Goal: Task Accomplishment & Management: Manage account settings

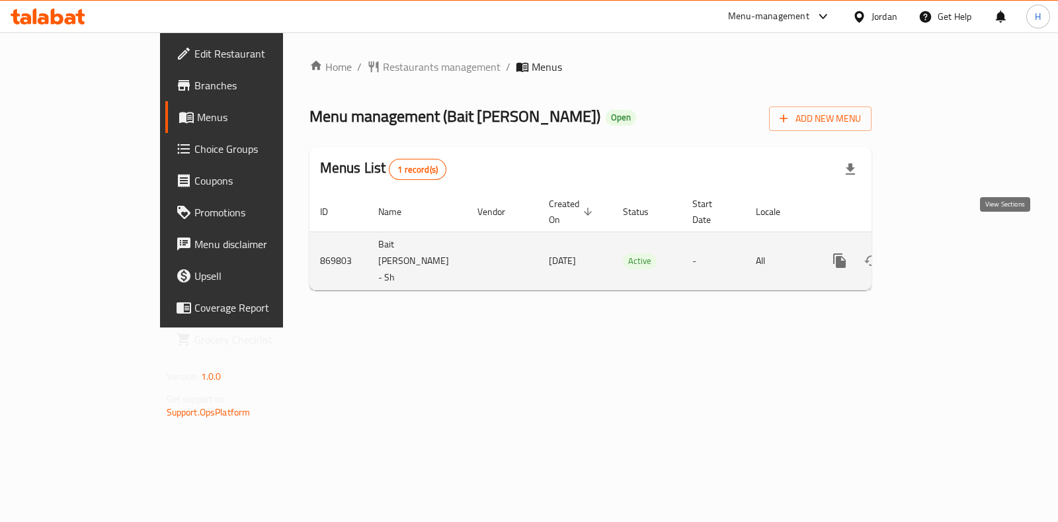
click at [943, 253] on icon "enhanced table" at bounding box center [935, 261] width 16 height 16
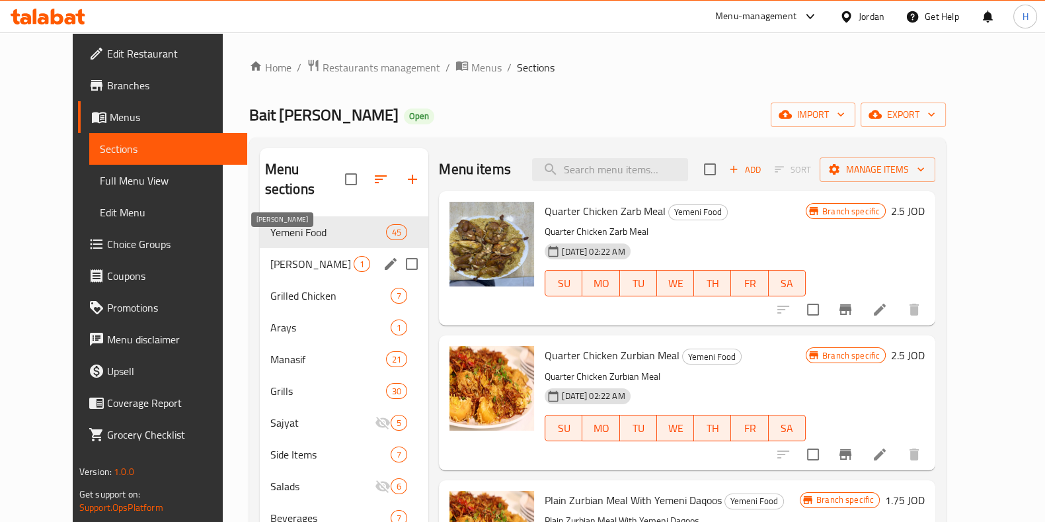
click at [273, 256] on span "[PERSON_NAME]" at bounding box center [311, 264] width 83 height 16
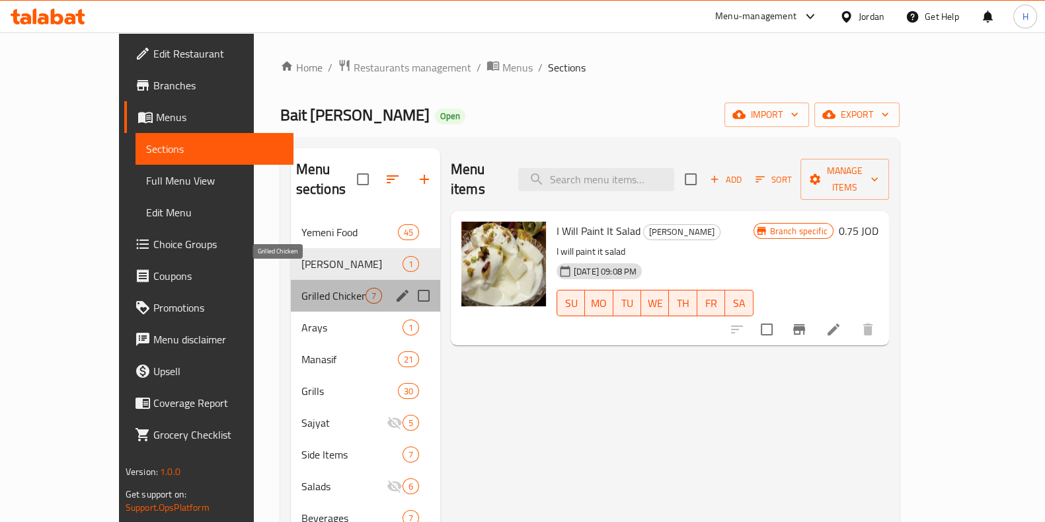
click at [301, 288] on span "Grilled Chicken" at bounding box center [333, 296] width 64 height 16
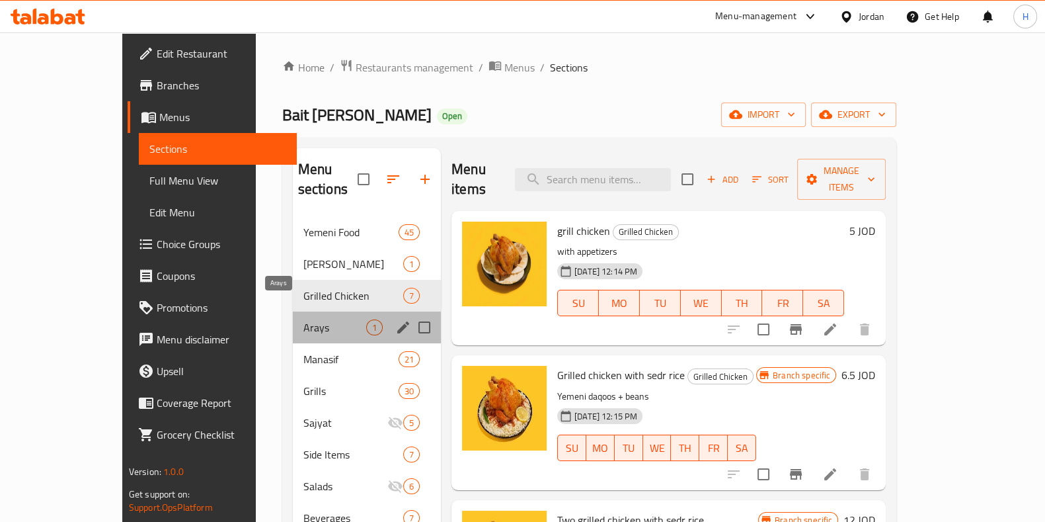
click at [303, 319] on span "Arays" at bounding box center [334, 327] width 63 height 16
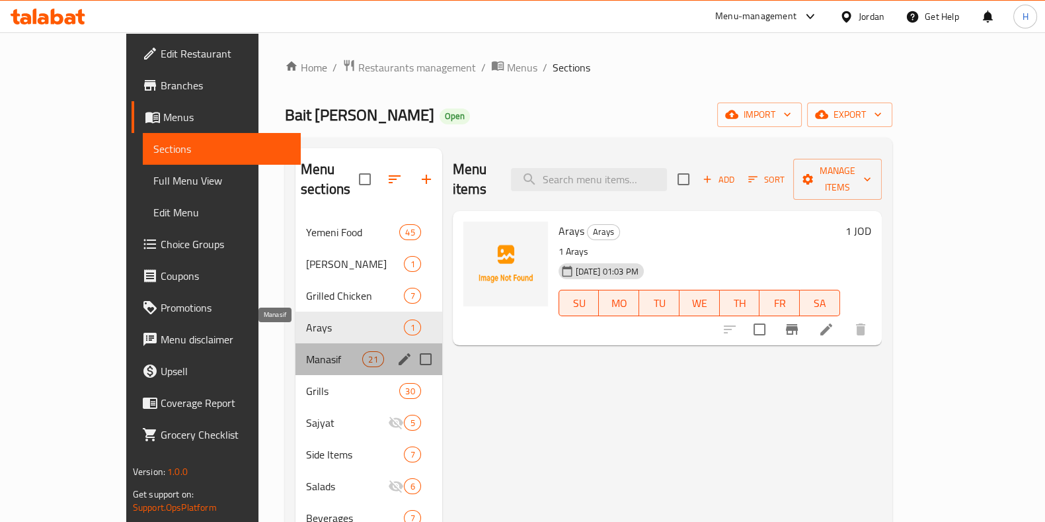
click at [306, 351] on span "Manasif" at bounding box center [334, 359] width 56 height 16
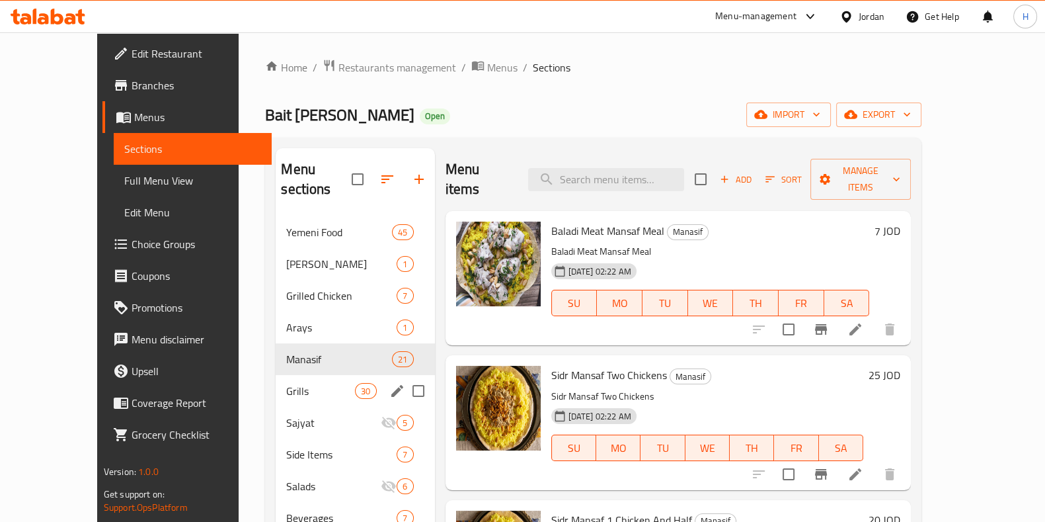
click at [276, 381] on div "Grills 30" at bounding box center [355, 391] width 159 height 32
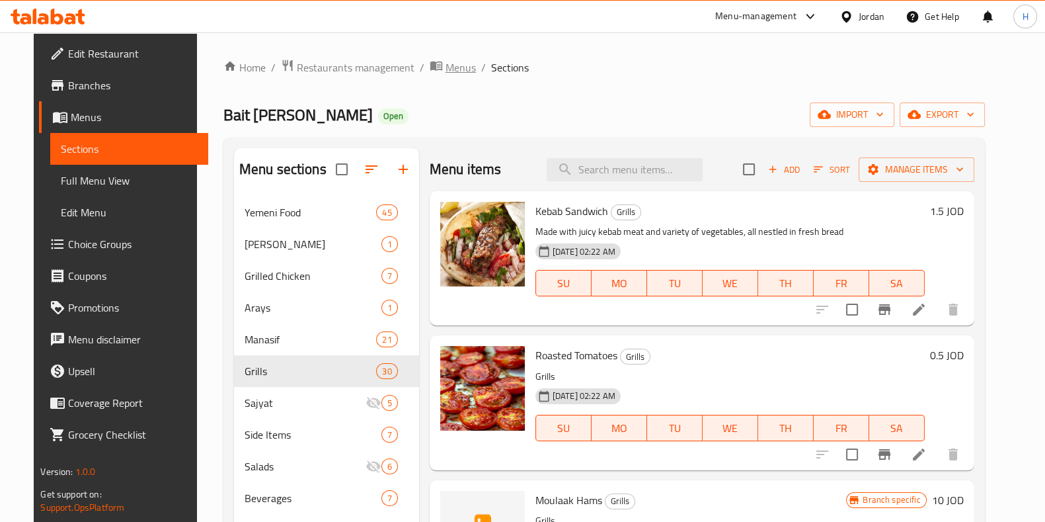
click at [446, 65] on span "Menus" at bounding box center [461, 67] width 30 height 16
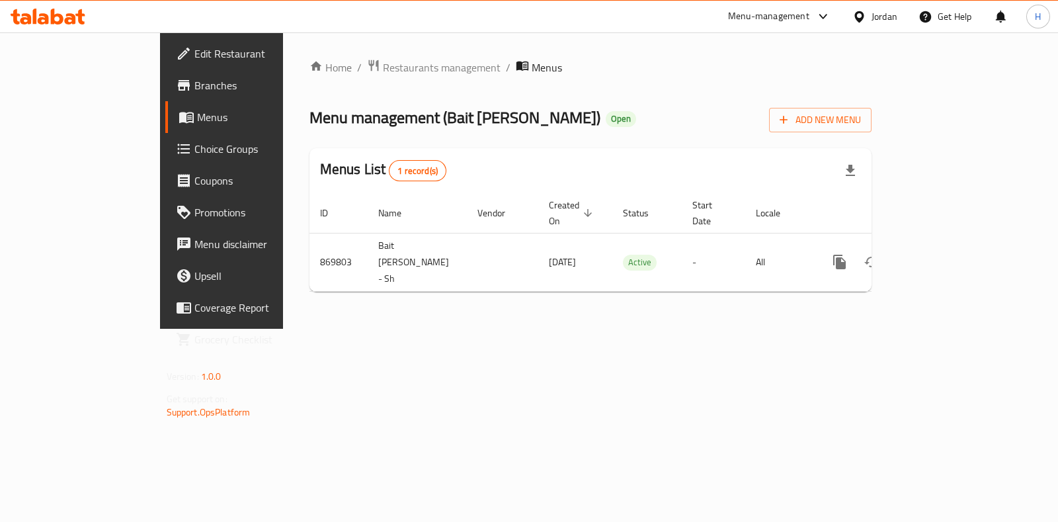
click at [367, 56] on div "Home / Restaurants management / Menus Menu management ( [GEOGRAPHIC_DATA][PERSO…" at bounding box center [590, 180] width 615 height 296
click at [383, 67] on span "Restaurants management" at bounding box center [442, 67] width 118 height 16
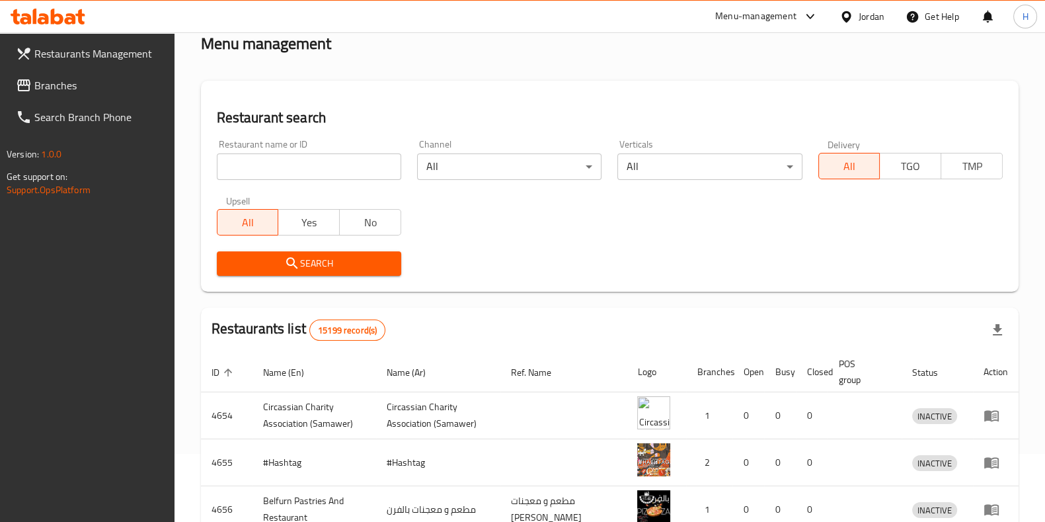
scroll to position [67, 0]
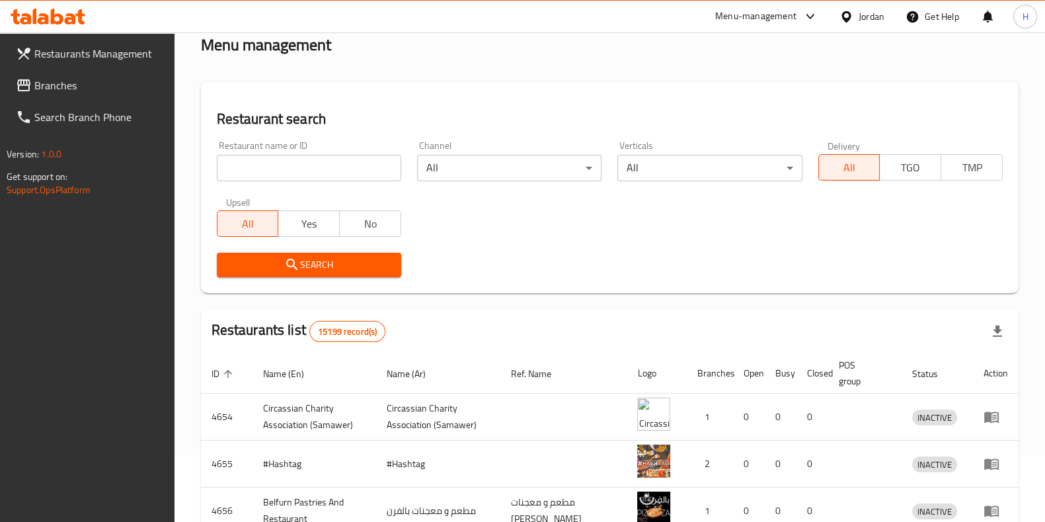
click at [325, 167] on input "search" at bounding box center [309, 168] width 184 height 26
paste input "7 7535 3692"
click at [325, 167] on input "7 7535 3692" at bounding box center [309, 168] width 184 height 26
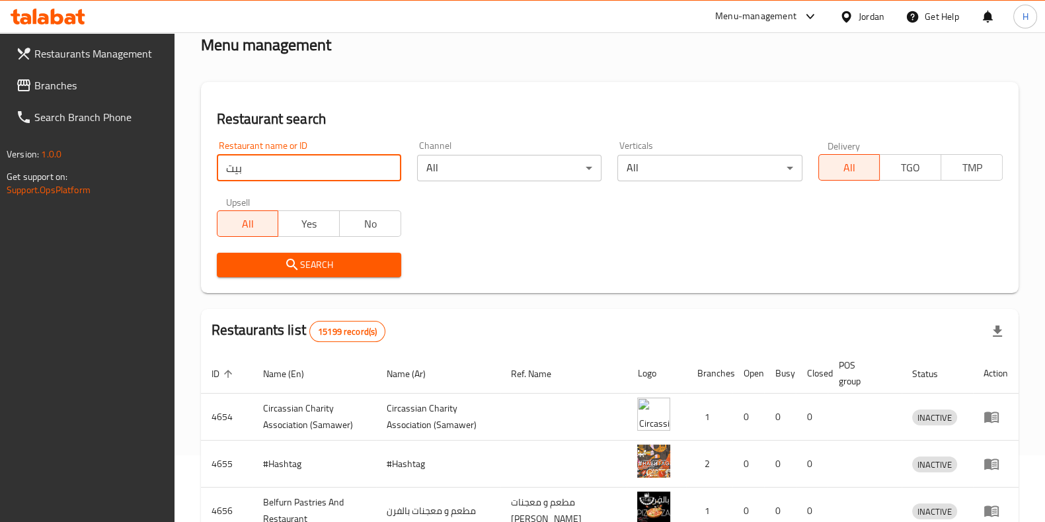
type input "بيت الريالات"
click at [298, 269] on icon "submit" at bounding box center [292, 264] width 16 height 16
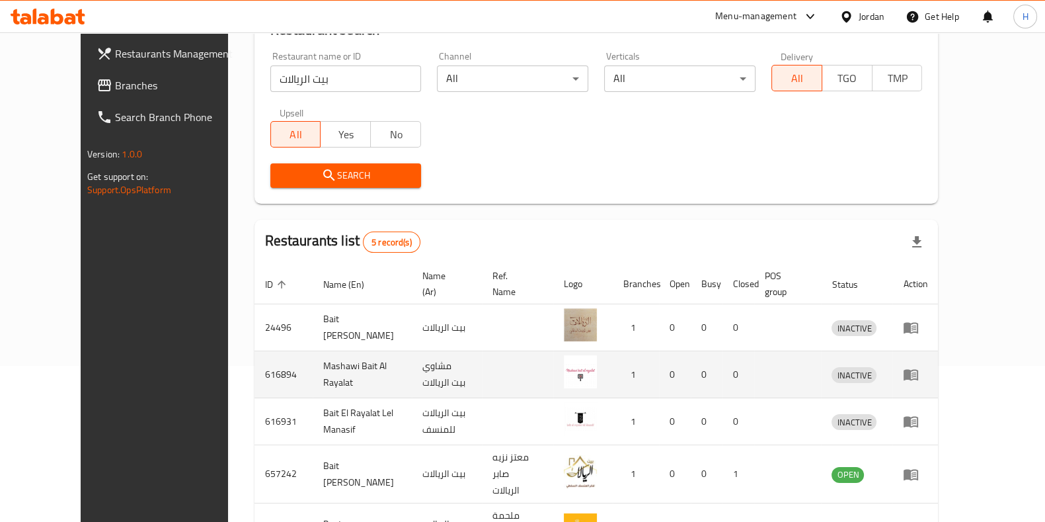
scroll to position [245, 0]
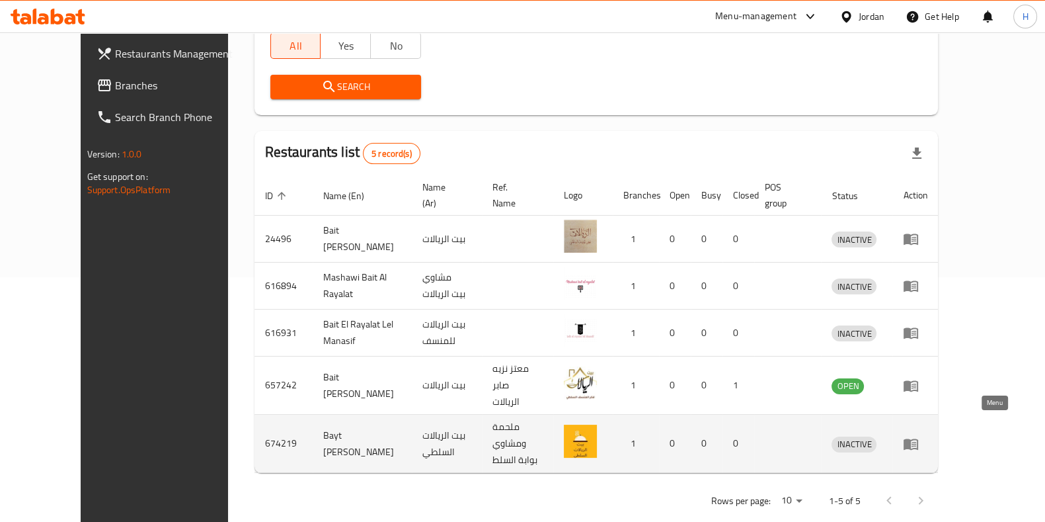
click at [918, 438] on icon "enhanced table" at bounding box center [911, 443] width 15 height 11
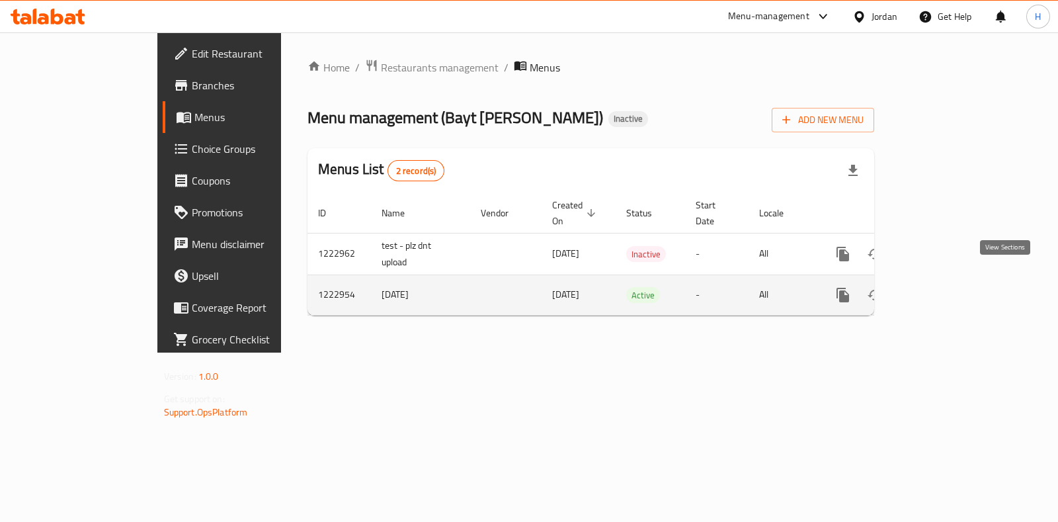
click at [946, 287] on icon "enhanced table" at bounding box center [938, 295] width 16 height 16
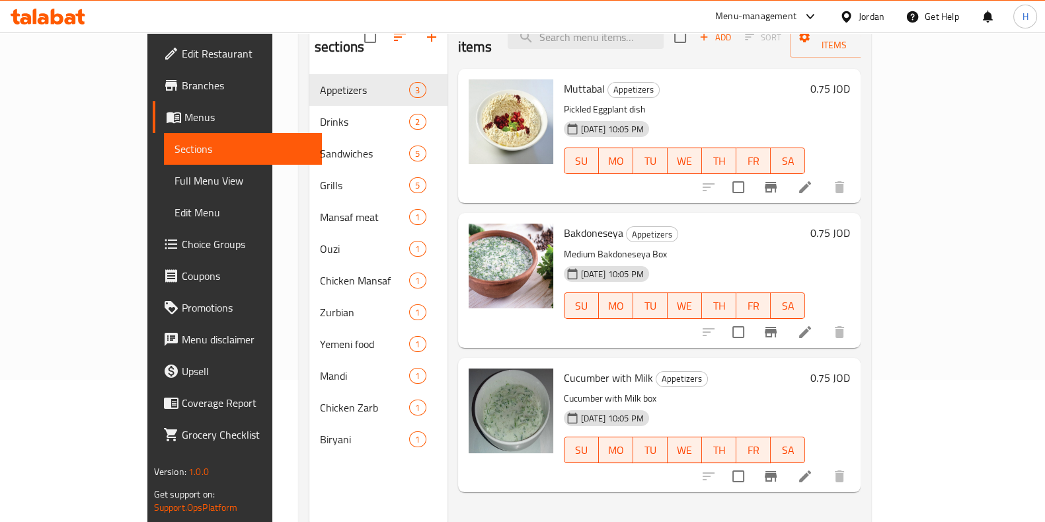
scroll to position [165, 0]
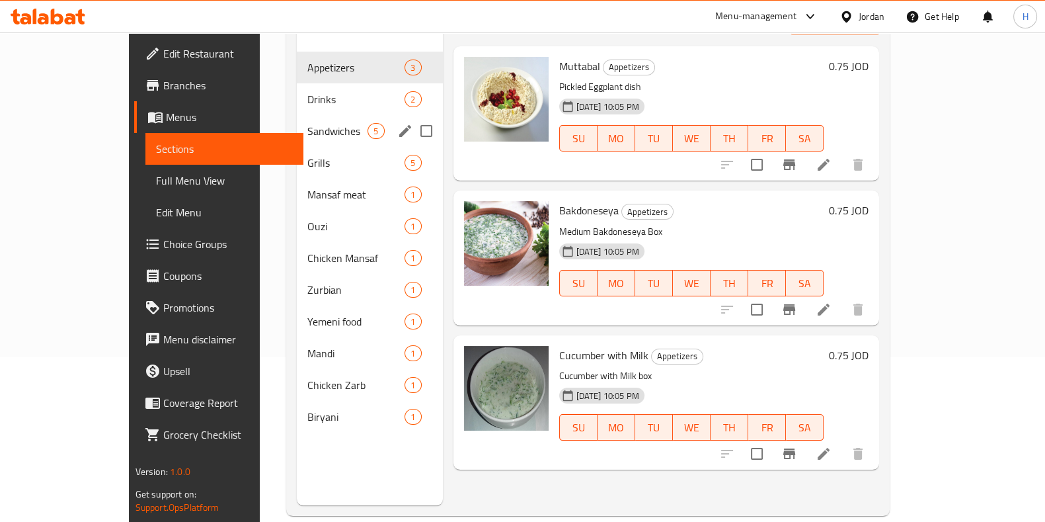
click at [307, 123] on span "Sandwiches" at bounding box center [337, 131] width 60 height 16
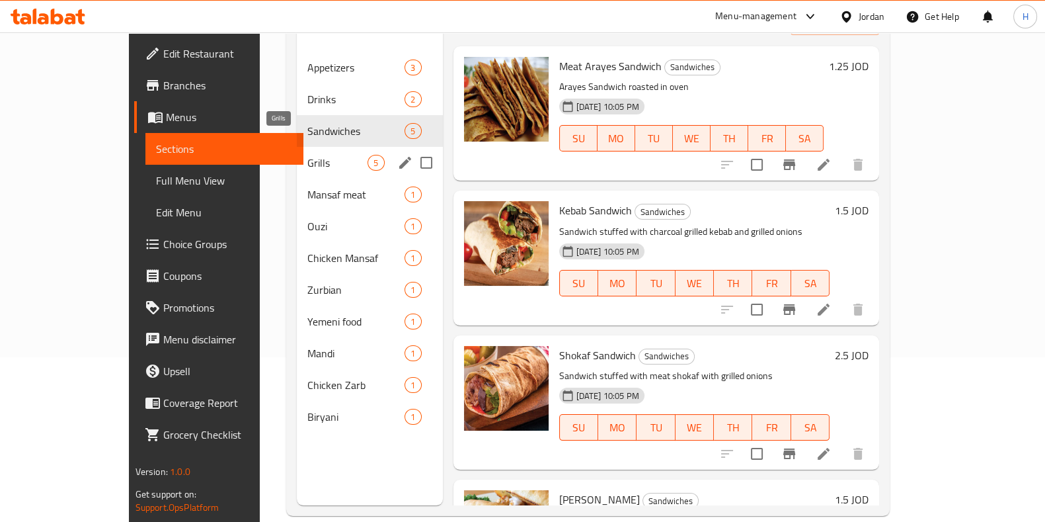
click at [307, 155] on span "Grills" at bounding box center [337, 163] width 60 height 16
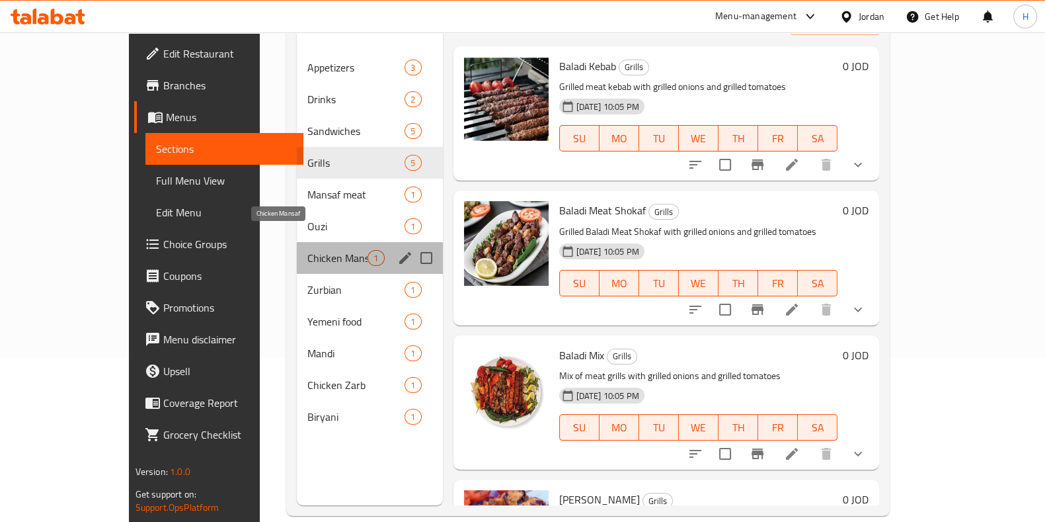
click at [307, 250] on span "Chicken Mansaf" at bounding box center [337, 258] width 60 height 16
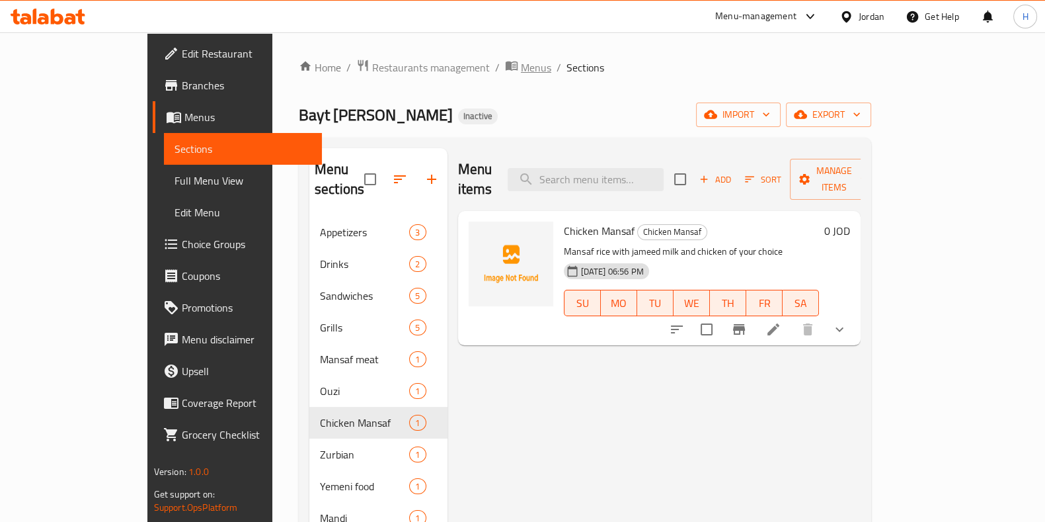
click at [521, 65] on span "Menus" at bounding box center [536, 67] width 30 height 16
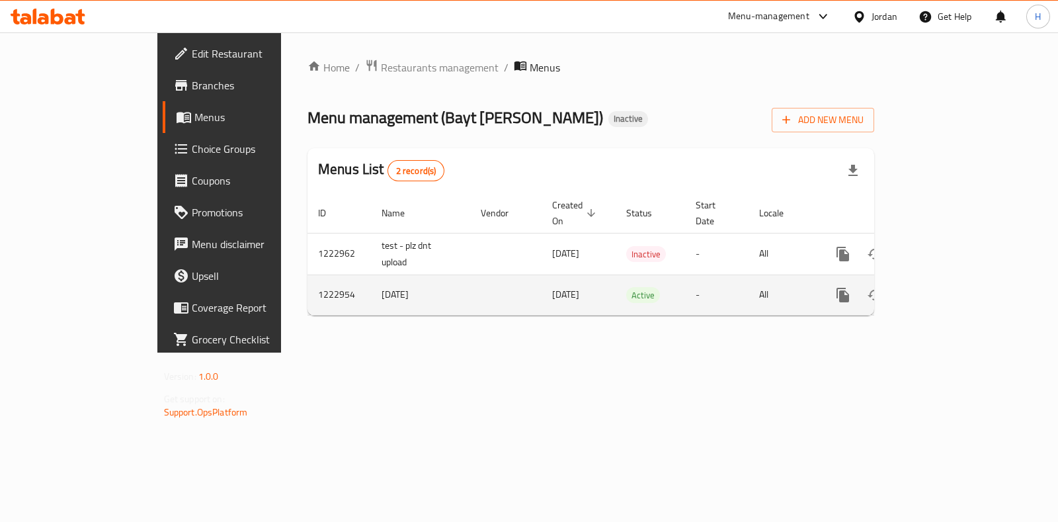
click at [307, 276] on td "1222954" at bounding box center [338, 294] width 63 height 40
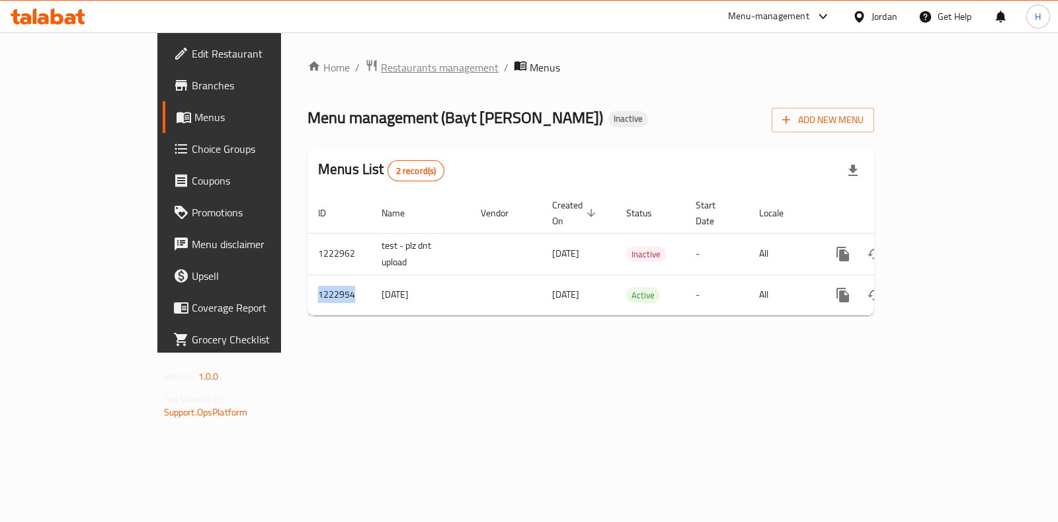
click at [381, 75] on span "Restaurants management" at bounding box center [440, 67] width 118 height 16
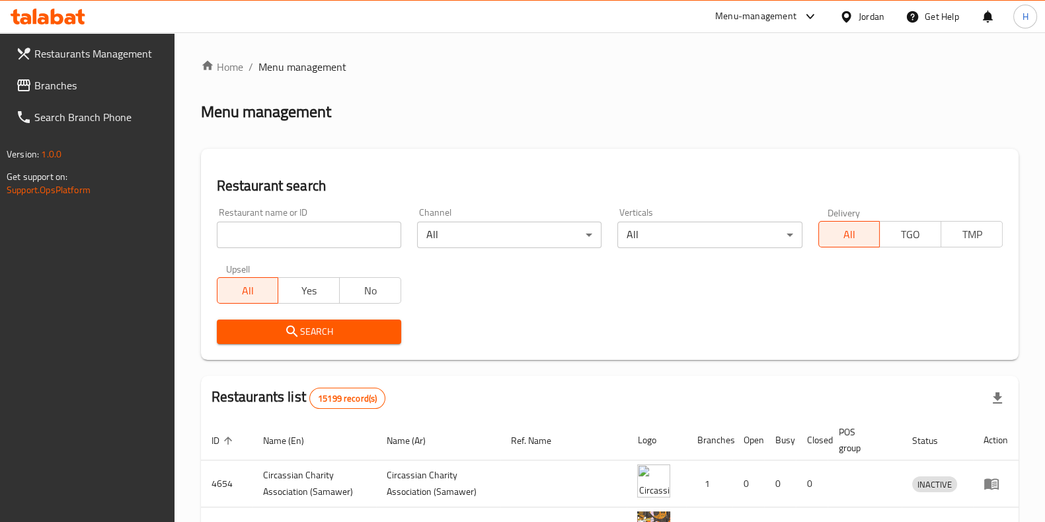
click at [339, 249] on div "Restaurant name or ID Restaurant name or ID" at bounding box center [309, 228] width 200 height 56
click at [328, 229] on input "search" at bounding box center [309, 234] width 184 height 26
type input "بيت الريالات"
click at [309, 329] on span "Search" at bounding box center [308, 331] width 163 height 17
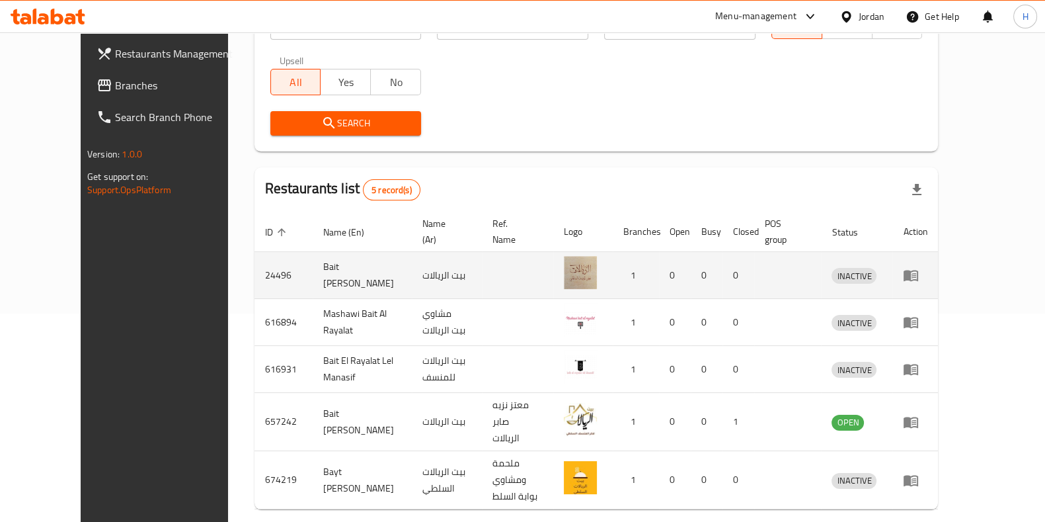
scroll to position [245, 0]
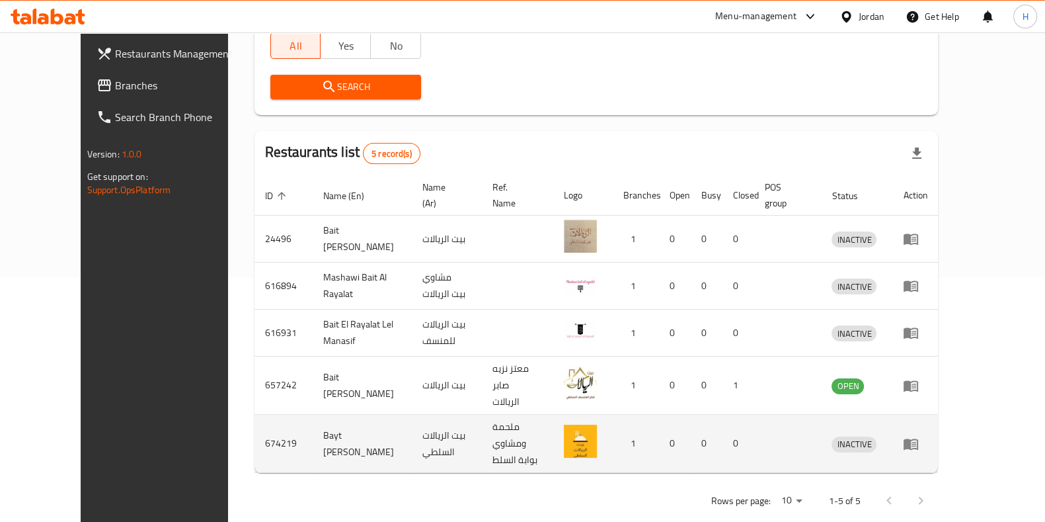
click at [554, 422] on td "ملحمة ومشاوي بوابة السلط" at bounding box center [518, 443] width 72 height 58
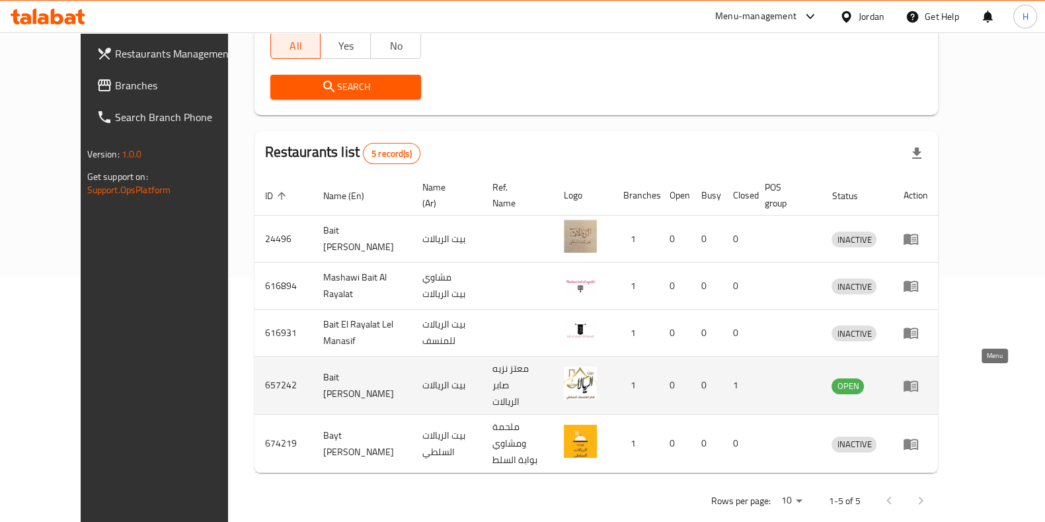
click at [919, 377] on icon "enhanced table" at bounding box center [911, 385] width 16 height 16
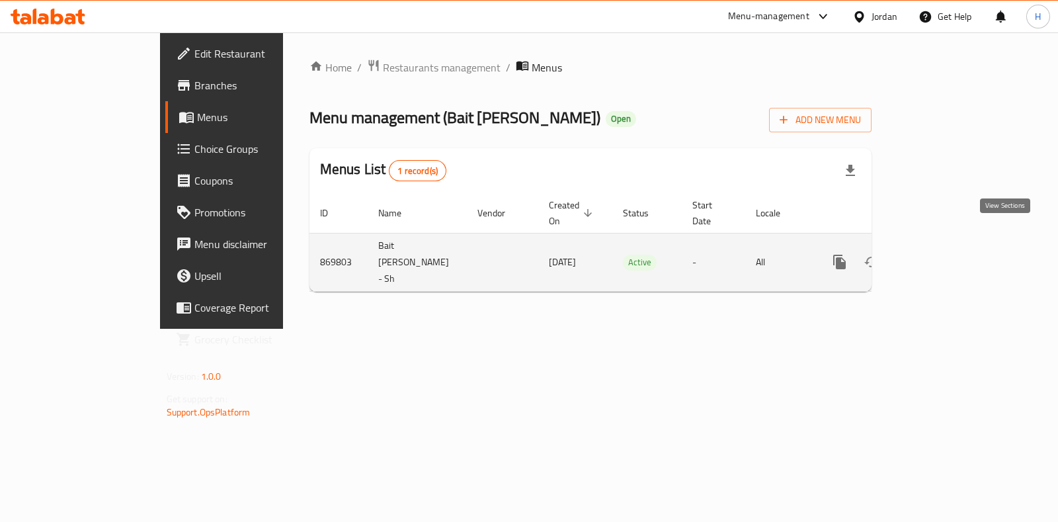
click at [943, 254] on icon "enhanced table" at bounding box center [935, 262] width 16 height 16
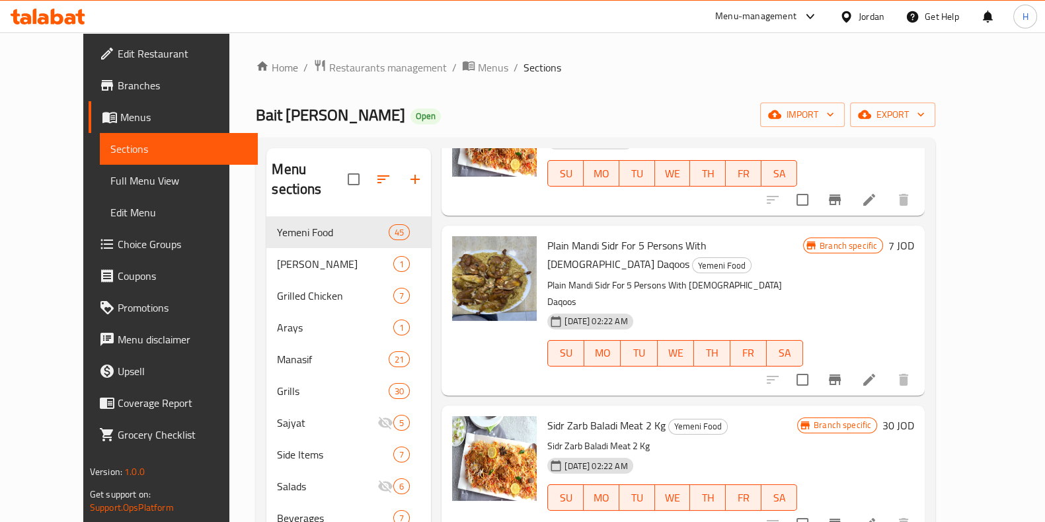
scroll to position [3223, 0]
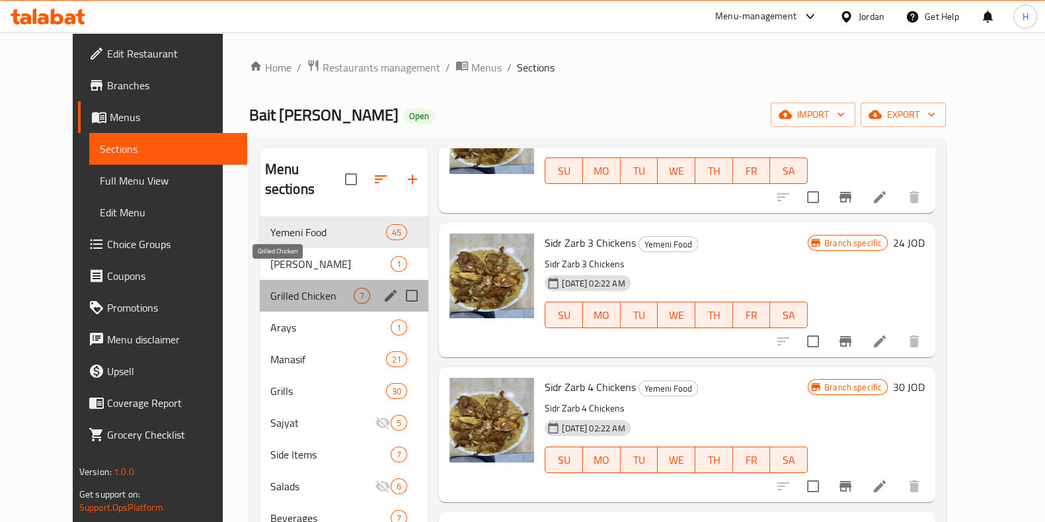
click at [294, 288] on span "Grilled Chicken" at bounding box center [311, 296] width 83 height 16
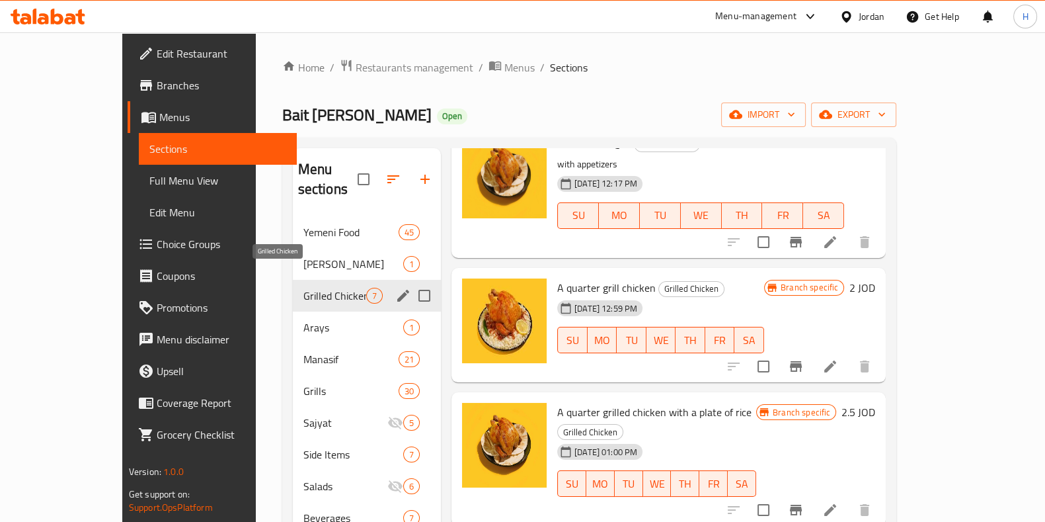
scroll to position [483, 0]
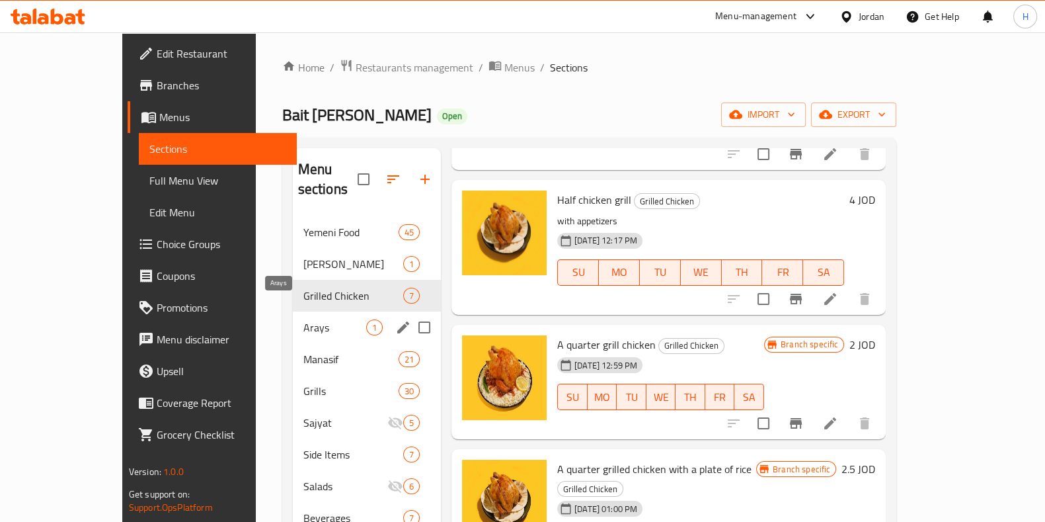
click at [303, 319] on span "Arays" at bounding box center [334, 327] width 63 height 16
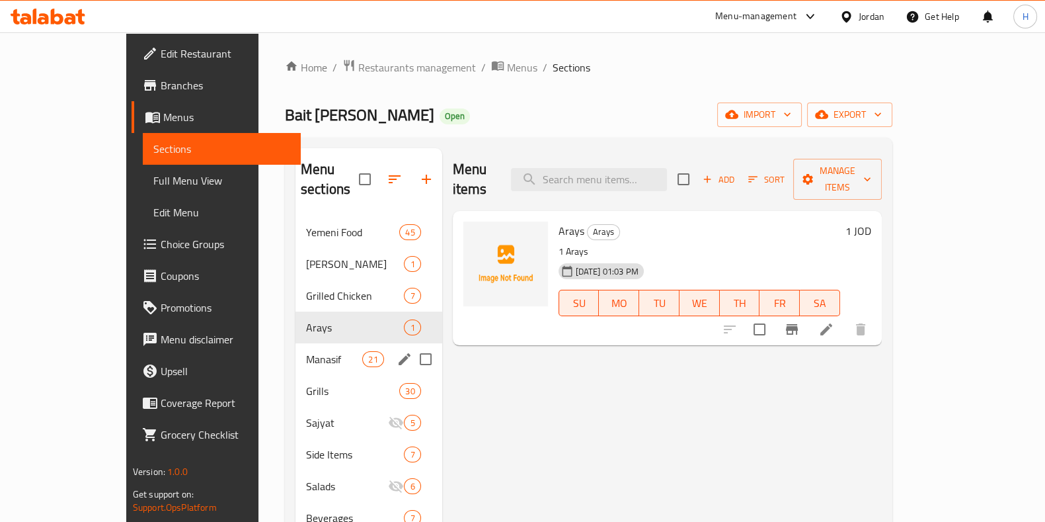
click at [325, 343] on div "Manasif 21" at bounding box center [369, 359] width 147 height 32
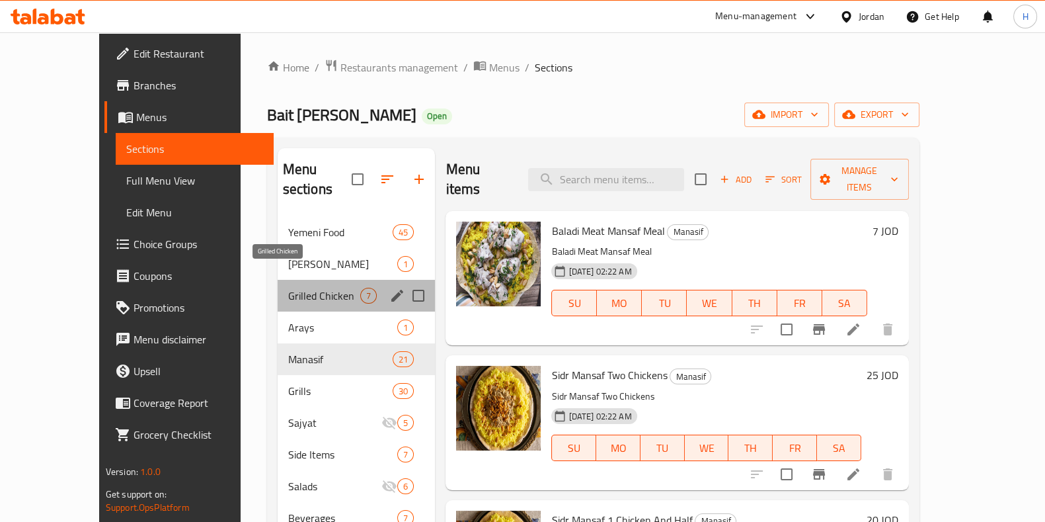
click at [302, 288] on span "Grilled Chicken" at bounding box center [324, 296] width 73 height 16
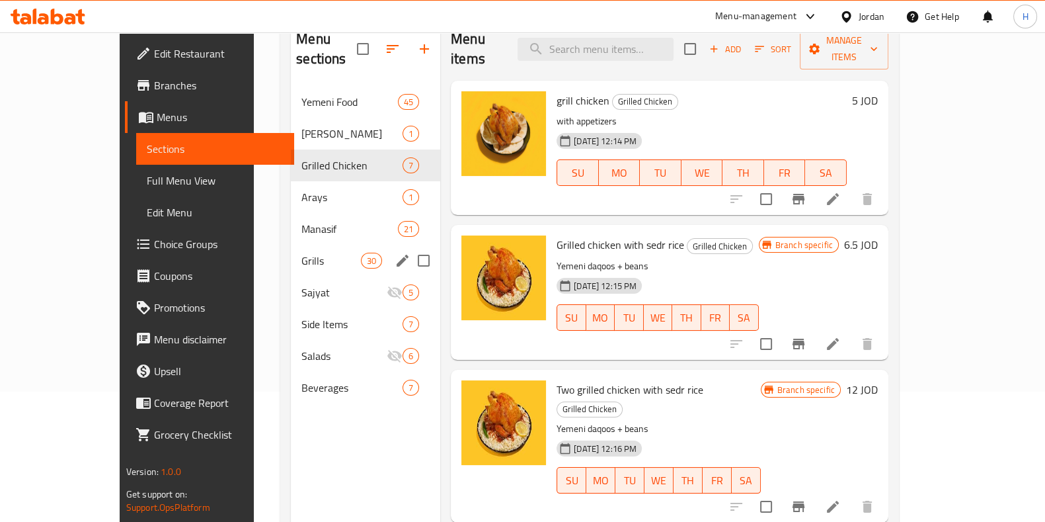
scroll to position [165, 0]
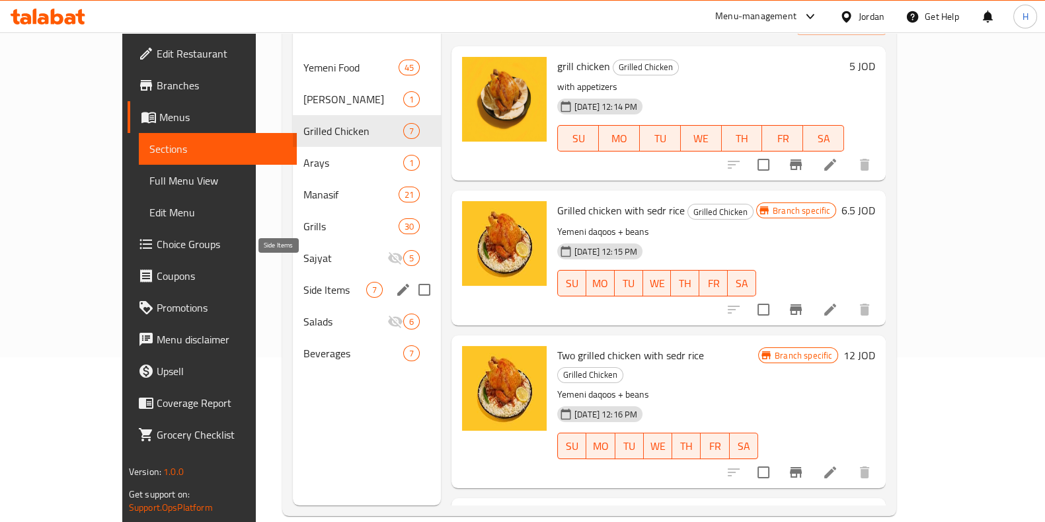
click at [303, 282] on span "Side Items" at bounding box center [334, 290] width 63 height 16
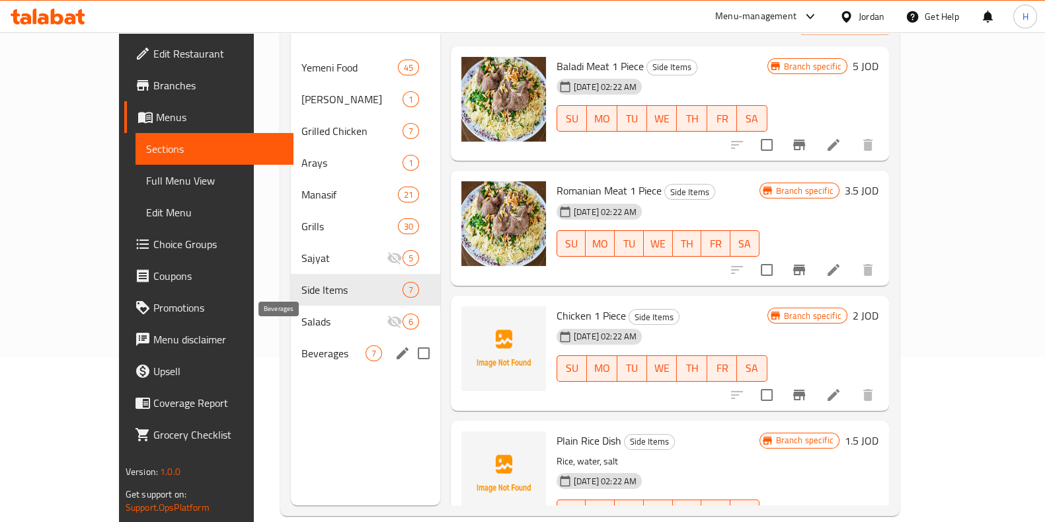
click at [301, 345] on span "Beverages" at bounding box center [333, 353] width 64 height 16
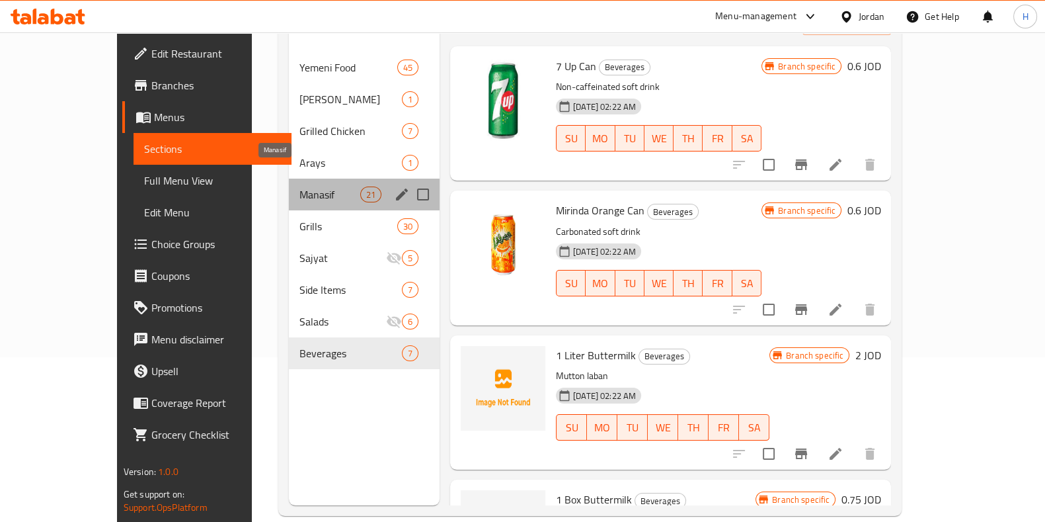
click at [299, 186] on span "Manasif" at bounding box center [329, 194] width 60 height 16
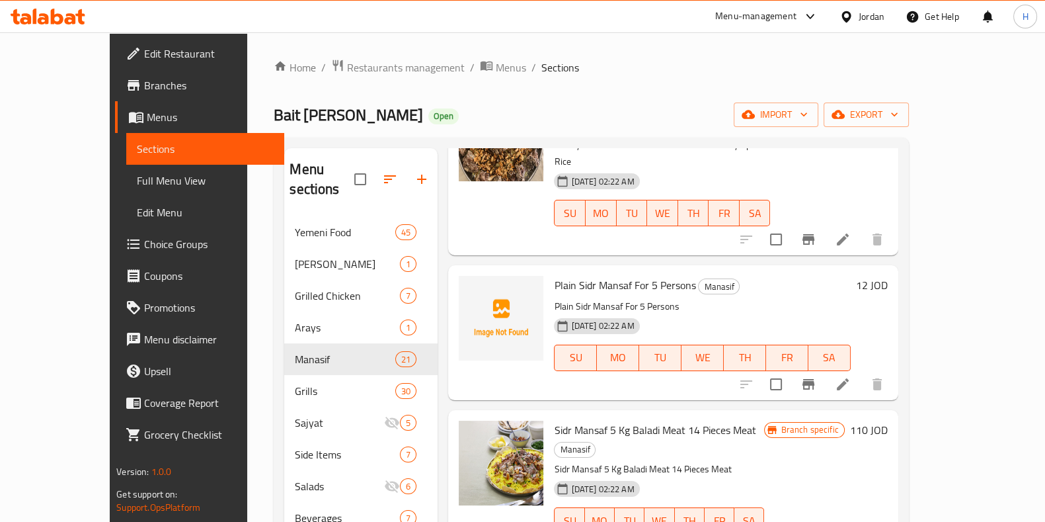
scroll to position [1321, 0]
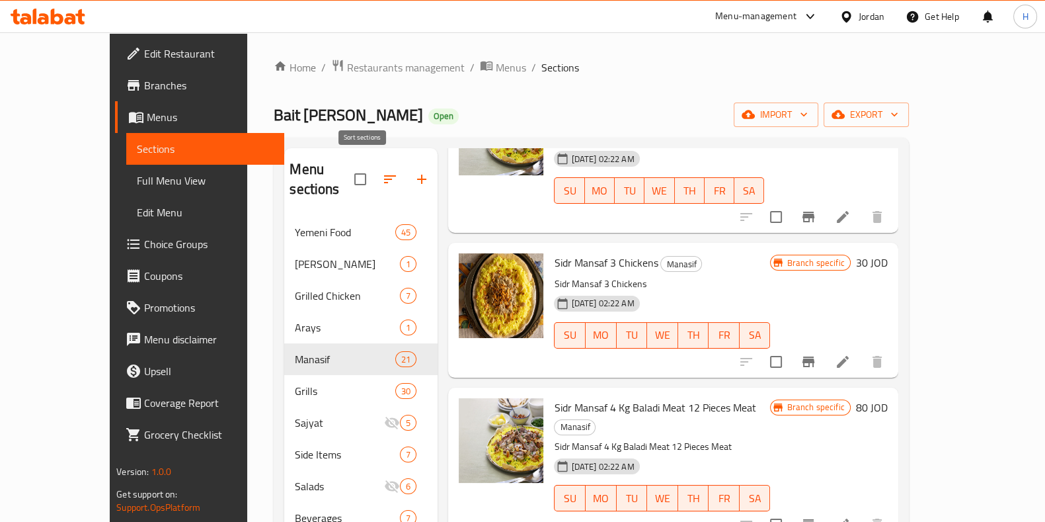
click at [384, 175] on icon "button" at bounding box center [390, 179] width 12 height 8
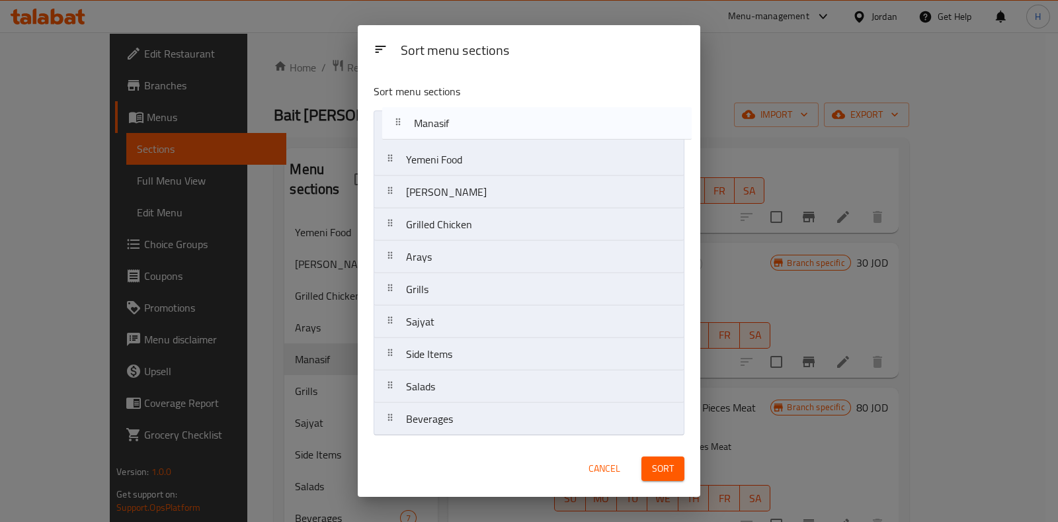
drag, startPoint x: 443, startPoint y: 256, endPoint x: 451, endPoint y: 119, distance: 137.1
click at [451, 119] on nav "Yemeni Food Haytlya salatya Grilled Chicken Arays Manasif Grills Sajyat Side It…" at bounding box center [529, 272] width 310 height 325
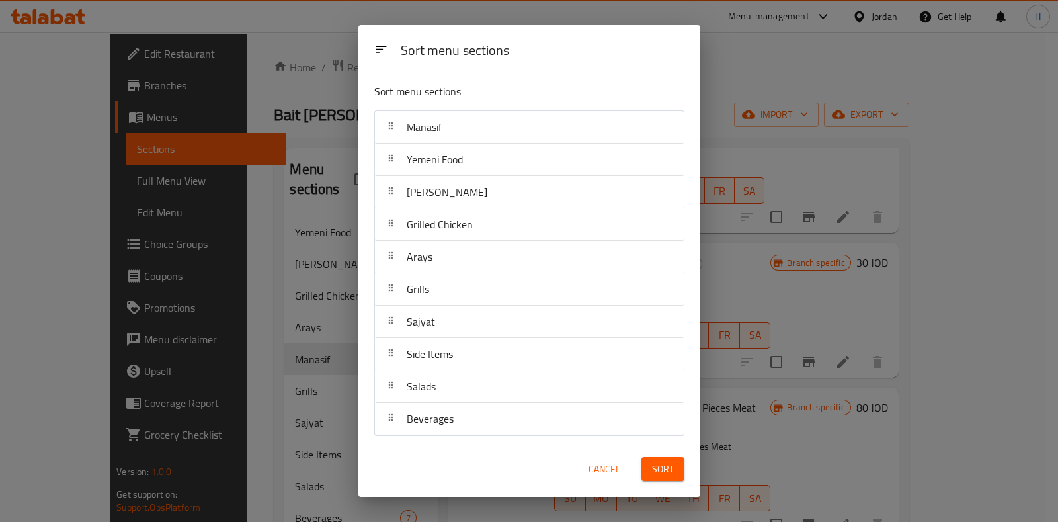
click at [664, 468] on span "Sort" at bounding box center [663, 469] width 22 height 17
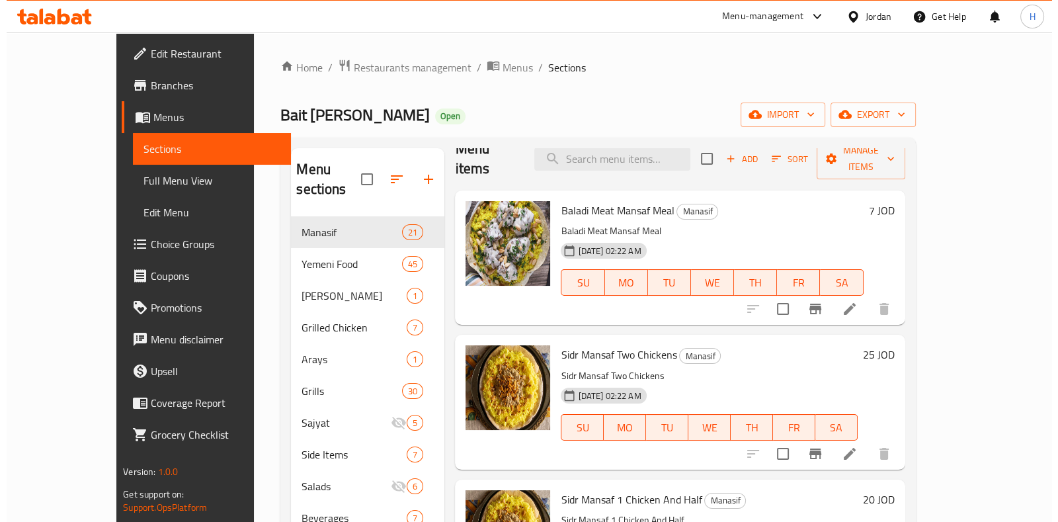
scroll to position [0, 0]
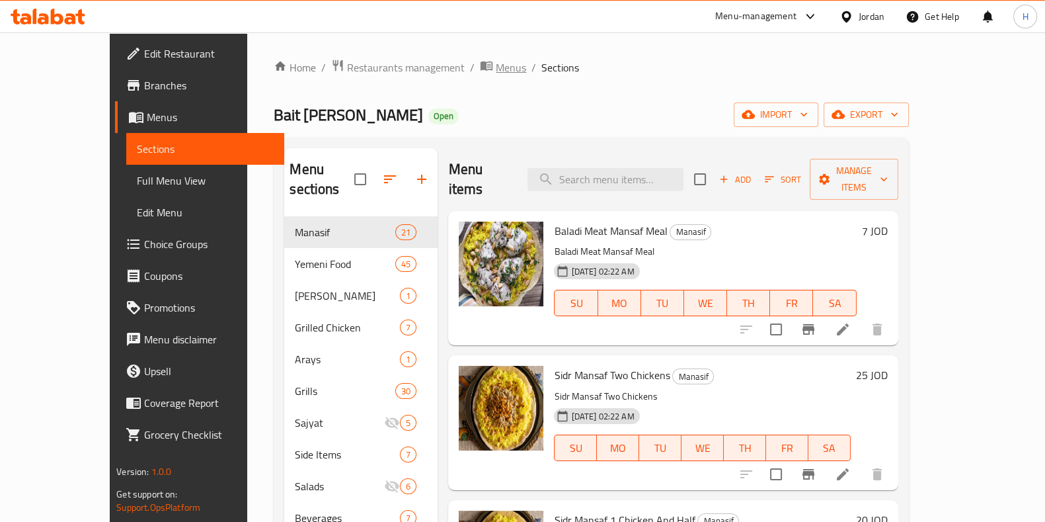
click at [496, 65] on span "Menus" at bounding box center [511, 67] width 30 height 16
